Goal: Task Accomplishment & Management: Manage account settings

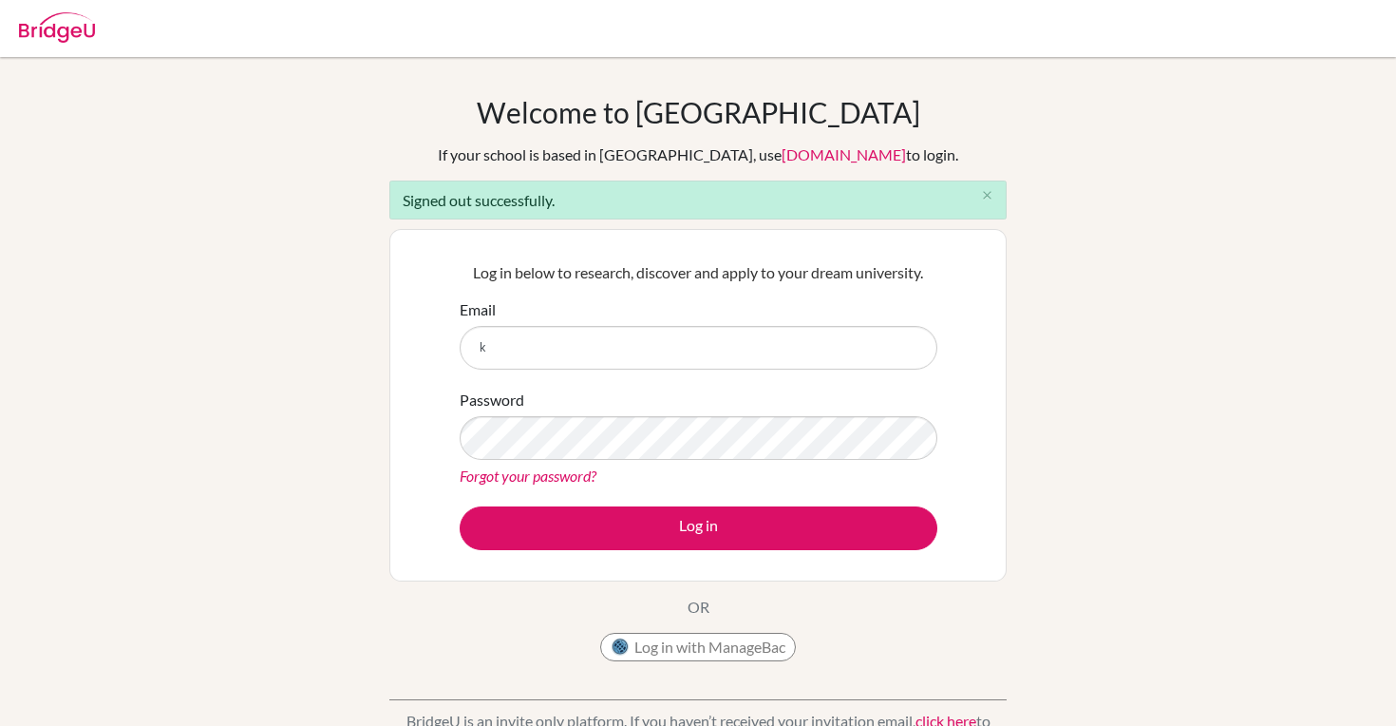
type input "[PERSON_NAME][EMAIL_ADDRESS][PERSON_NAME][DOMAIN_NAME]"
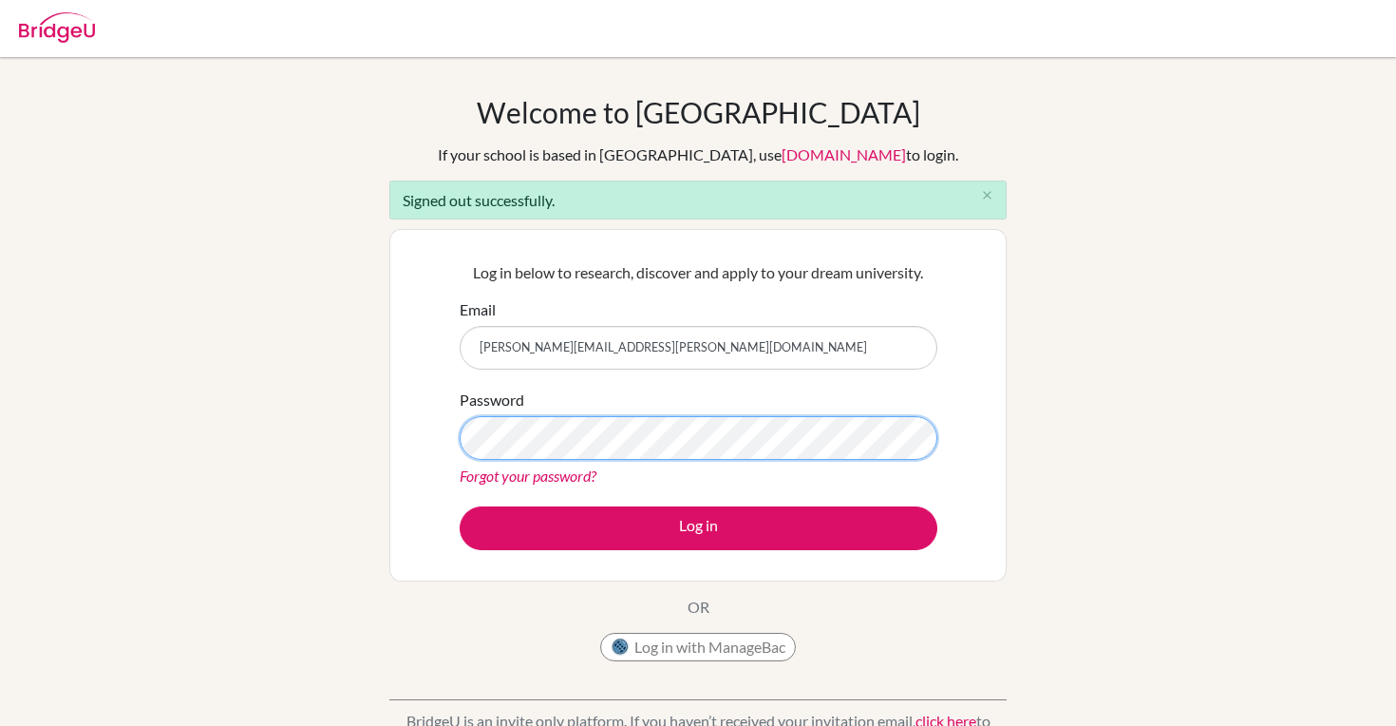
click at [460, 506] on button "Log in" at bounding box center [699, 528] width 478 height 44
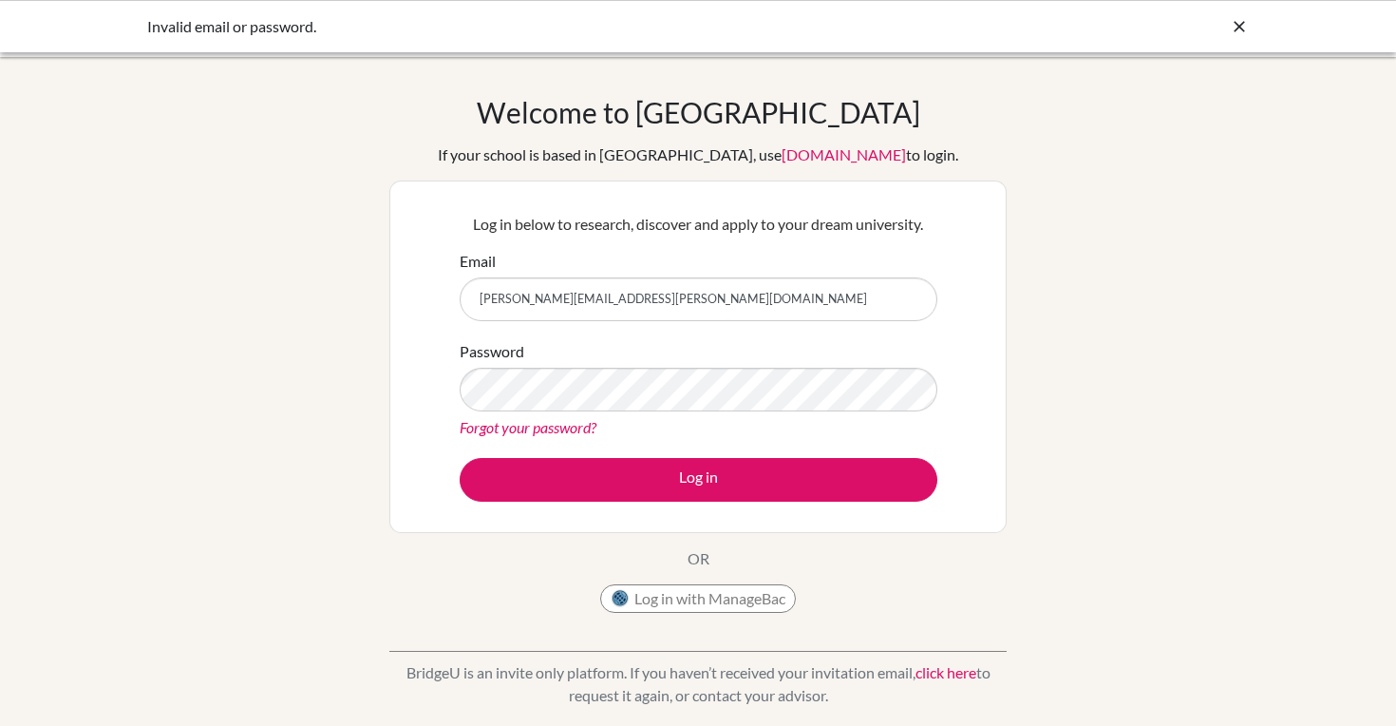
drag, startPoint x: 655, startPoint y: 311, endPoint x: 479, endPoint y: 297, distance: 177.1
click at [479, 298] on input "[PERSON_NAME][EMAIL_ADDRESS][PERSON_NAME][DOMAIN_NAME]" at bounding box center [699, 299] width 478 height 44
type input "[PERSON_NAME][EMAIL_ADDRESS][PERSON_NAME][DOMAIN_NAME]"
click at [460, 458] on button "Log in" at bounding box center [699, 480] width 478 height 44
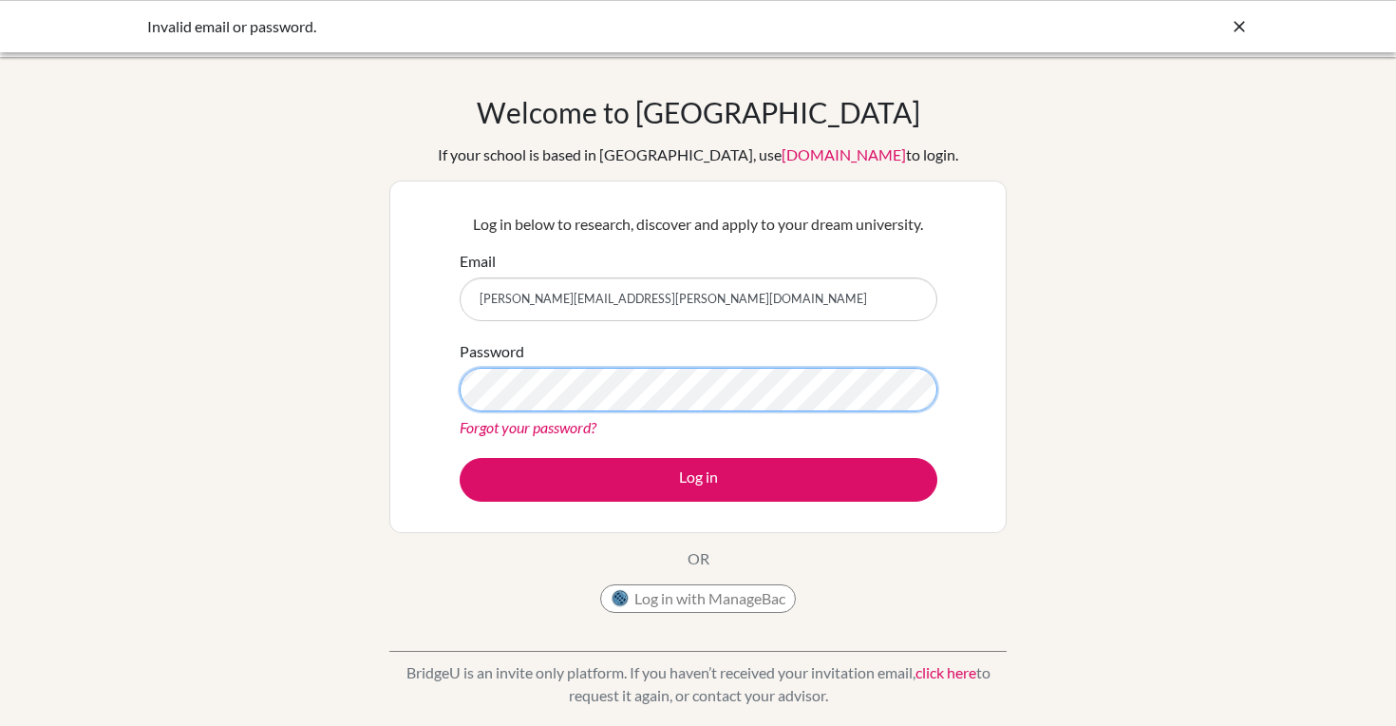
click at [460, 458] on button "Log in" at bounding box center [699, 480] width 478 height 44
drag, startPoint x: 690, startPoint y: 291, endPoint x: 516, endPoint y: 310, distance: 175.8
click at [515, 310] on input "[PERSON_NAME][EMAIL_ADDRESS][PERSON_NAME][DOMAIN_NAME]" at bounding box center [699, 299] width 478 height 44
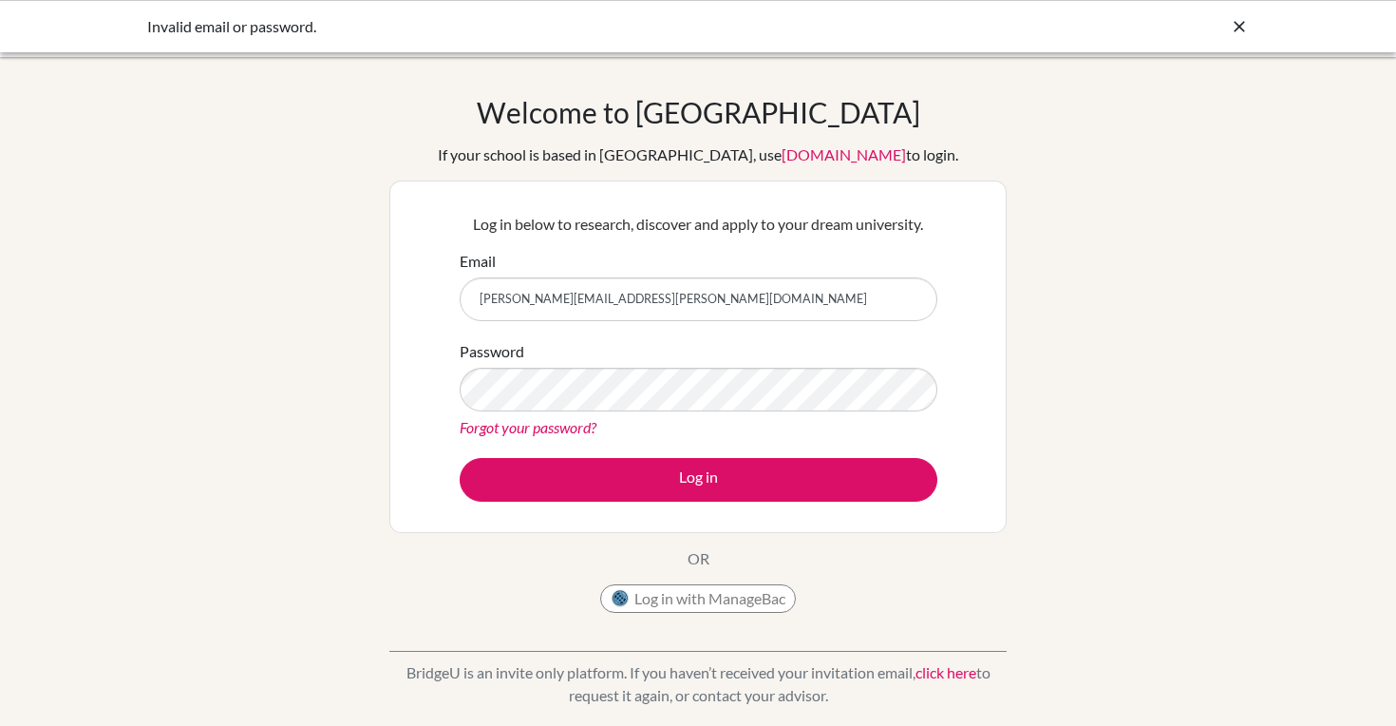
click at [516, 310] on input "[PERSON_NAME][EMAIL_ADDRESS][PERSON_NAME][DOMAIN_NAME]" at bounding box center [699, 299] width 478 height 44
drag, startPoint x: 627, startPoint y: 310, endPoint x: 494, endPoint y: 303, distance: 133.1
click at [493, 302] on input "[PERSON_NAME][EMAIL_ADDRESS][PERSON_NAME][DOMAIN_NAME]" at bounding box center [699, 299] width 478 height 44
click at [673, 300] on input "[PERSON_NAME][EMAIL_ADDRESS][PERSON_NAME][DOMAIN_NAME]" at bounding box center [699, 299] width 478 height 44
click at [546, 424] on link "Forgot your password?" at bounding box center [528, 427] width 137 height 18
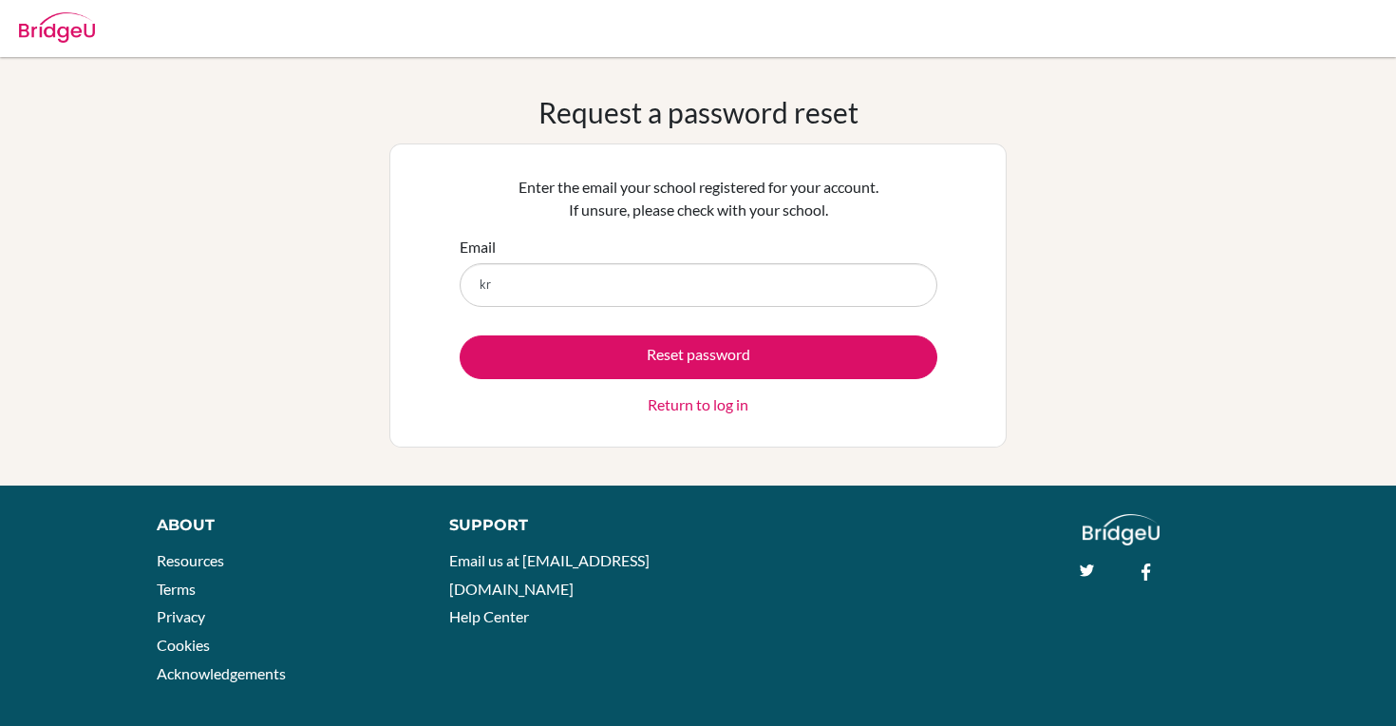
type input "[PERSON_NAME][EMAIL_ADDRESS][PERSON_NAME][DOMAIN_NAME]"
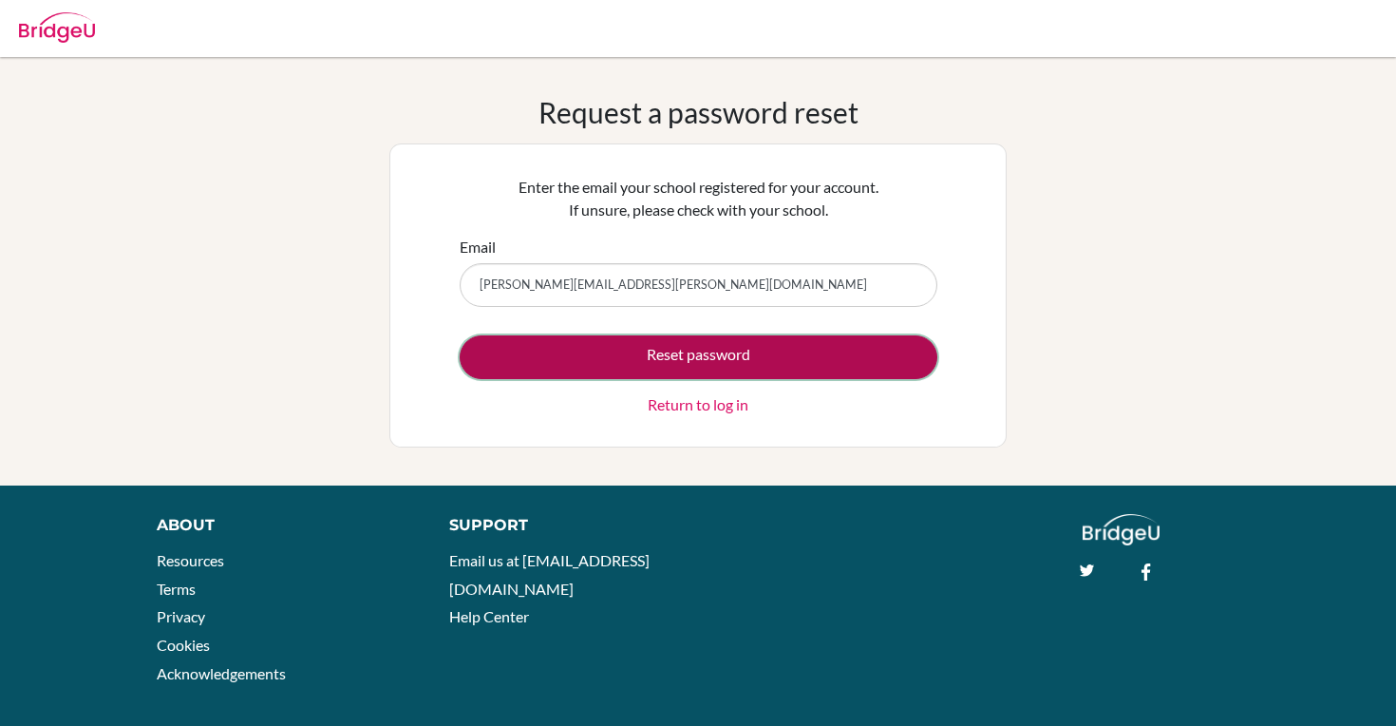
click at [697, 351] on button "Reset password" at bounding box center [699, 357] width 478 height 44
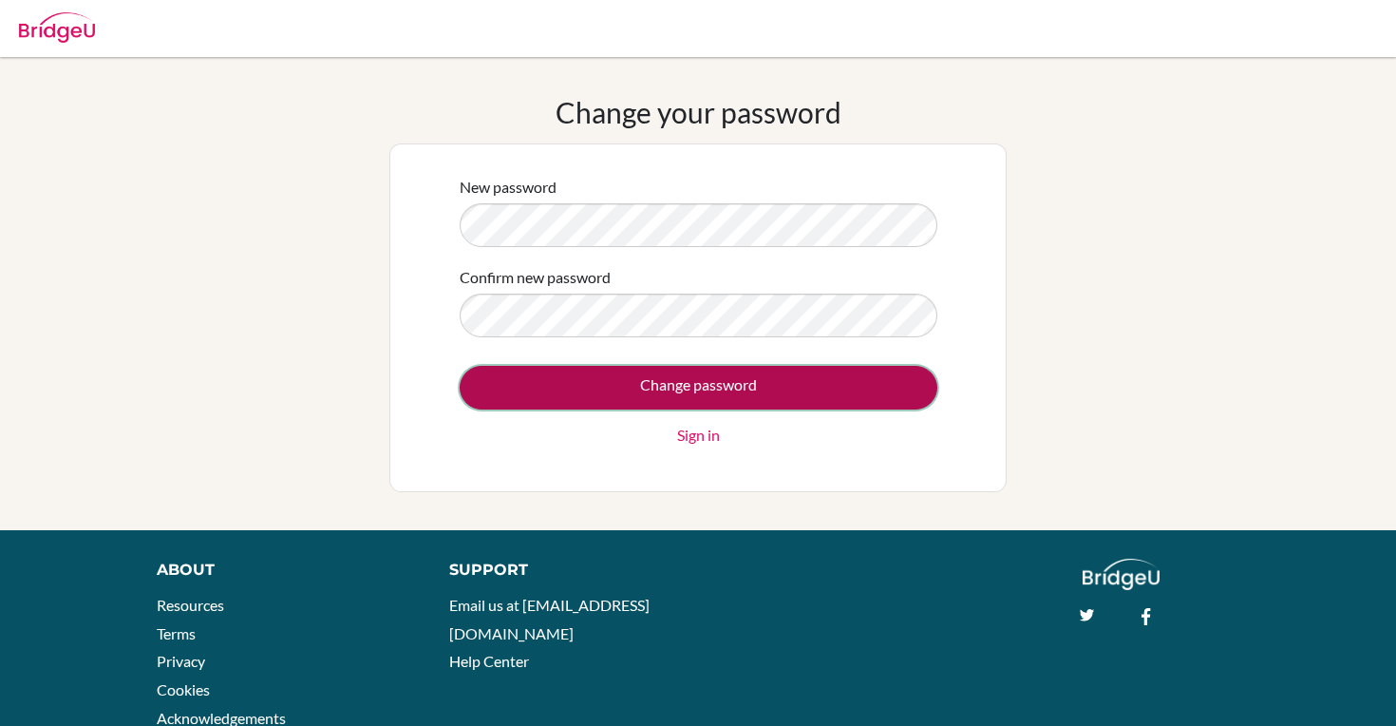
click at [688, 367] on input "Change password" at bounding box center [699, 388] width 478 height 44
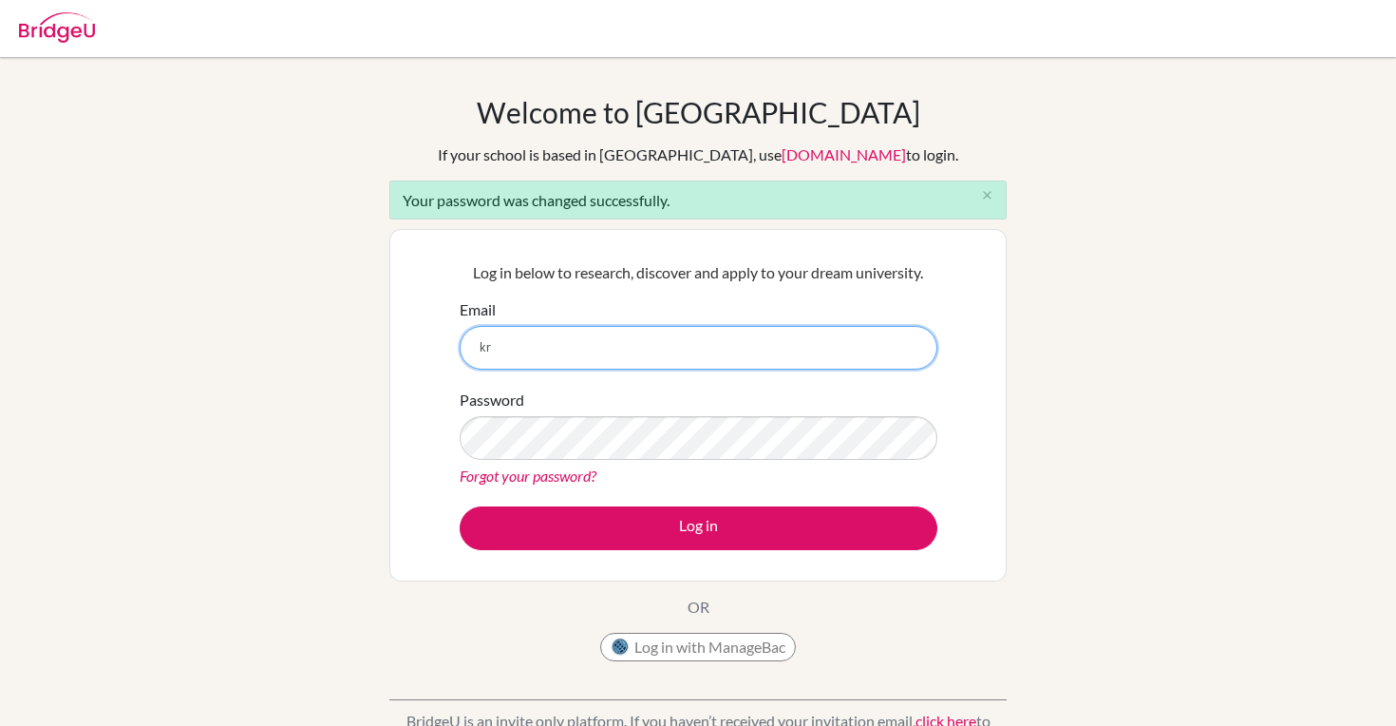
type input "[PERSON_NAME][EMAIL_ADDRESS][PERSON_NAME][DOMAIN_NAME]"
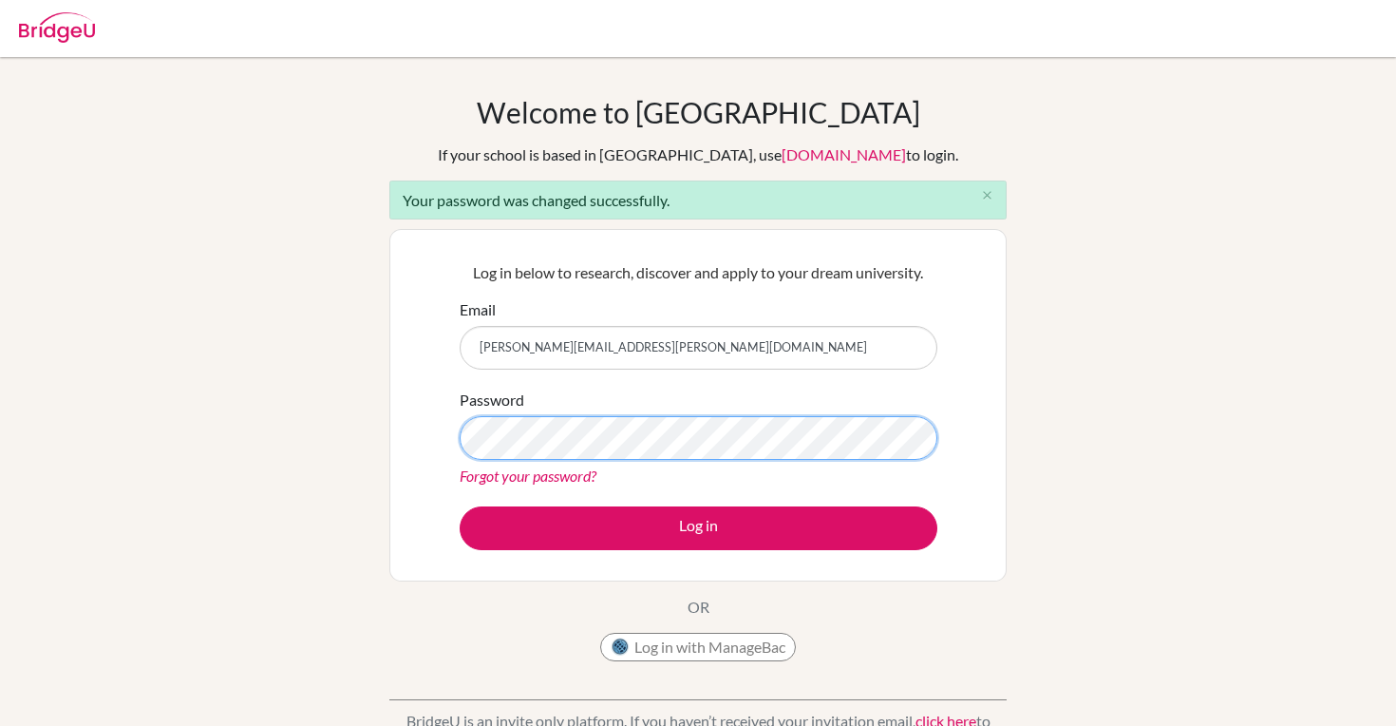
click at [460, 506] on button "Log in" at bounding box center [699, 528] width 478 height 44
